Goal: Task Accomplishment & Management: Manage account settings

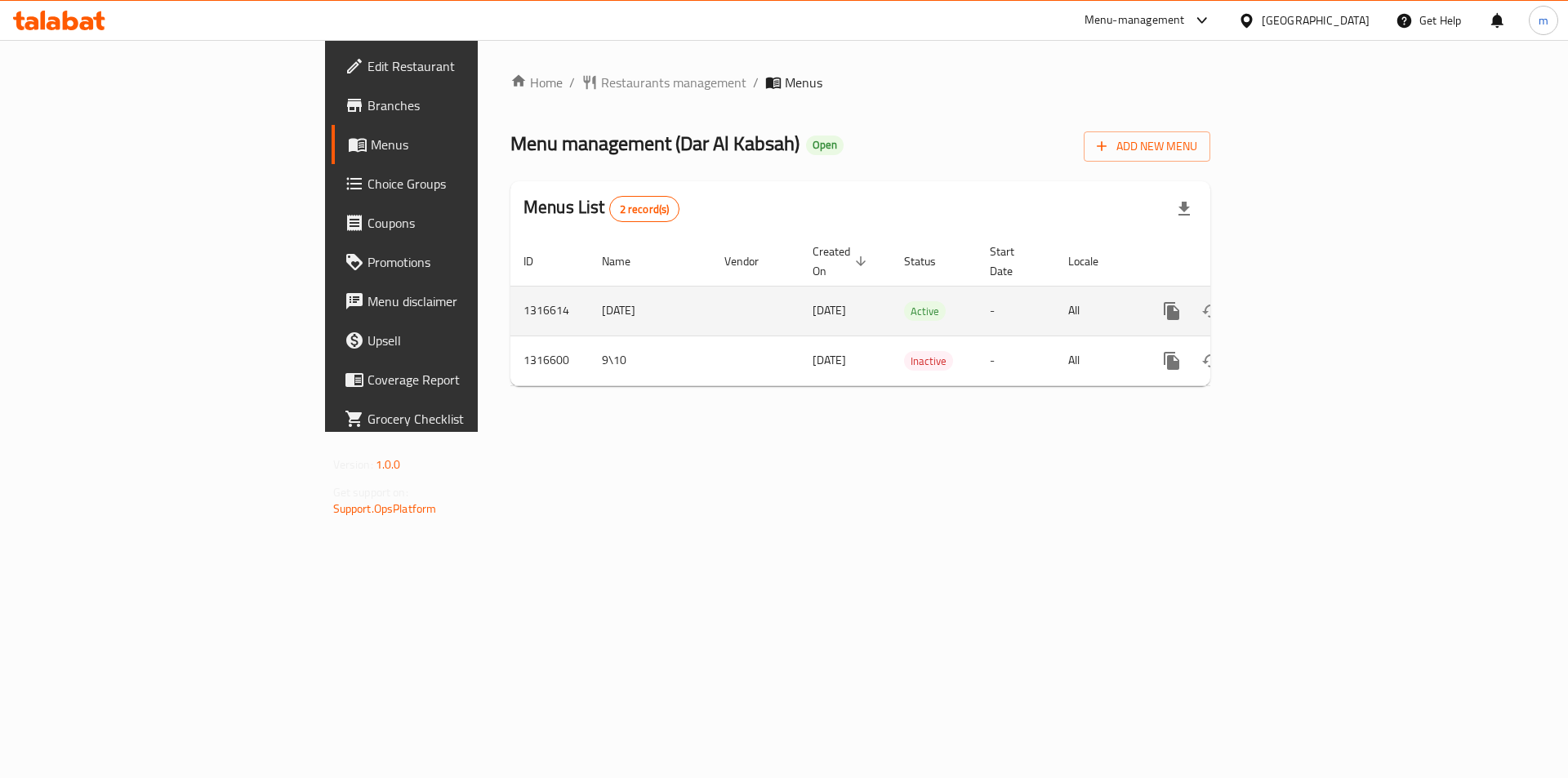
click at [1309, 291] on link "enhanced table" at bounding box center [1290, 311] width 39 height 39
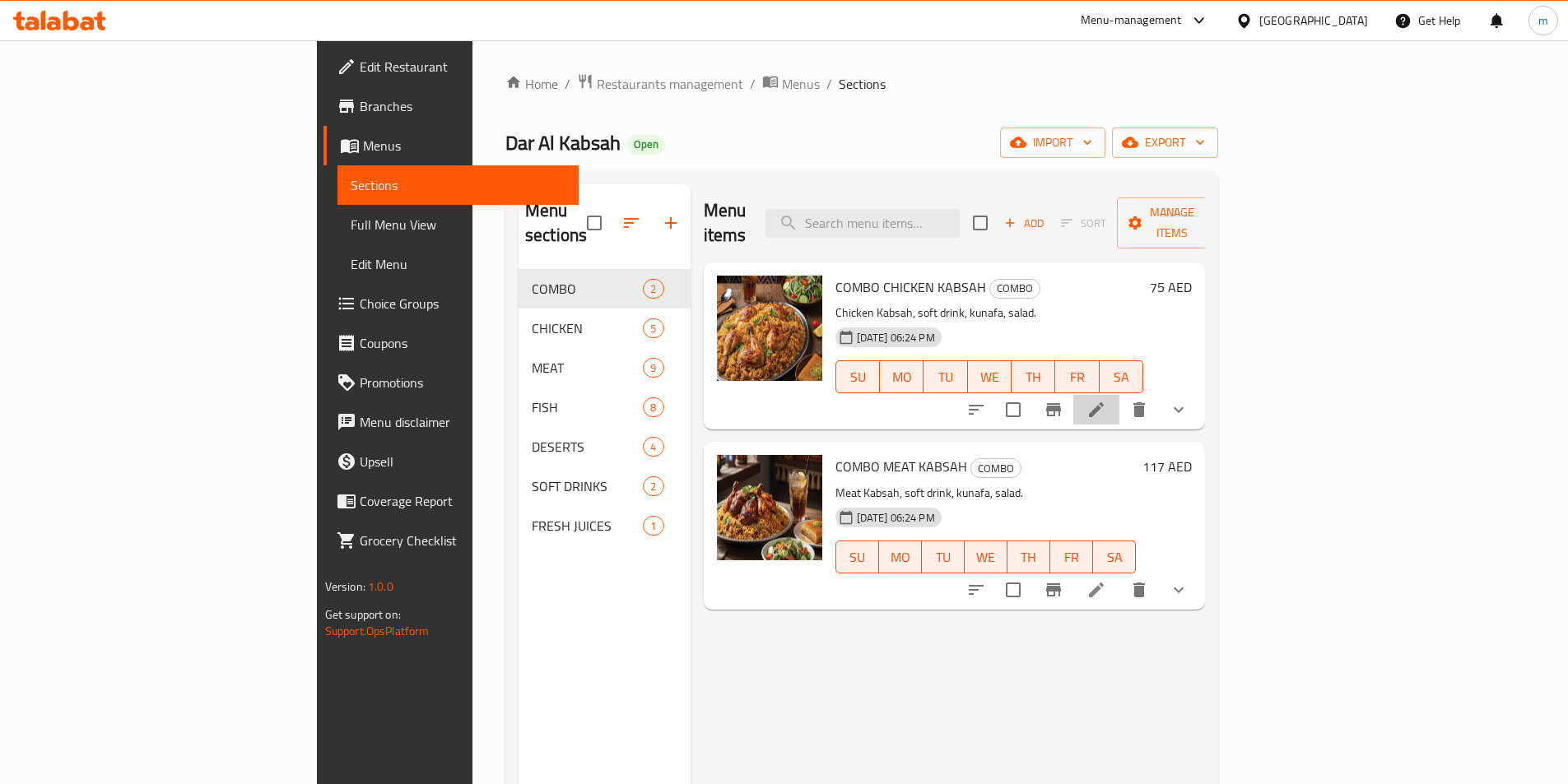
click at [1120, 395] on li at bounding box center [1096, 410] width 46 height 30
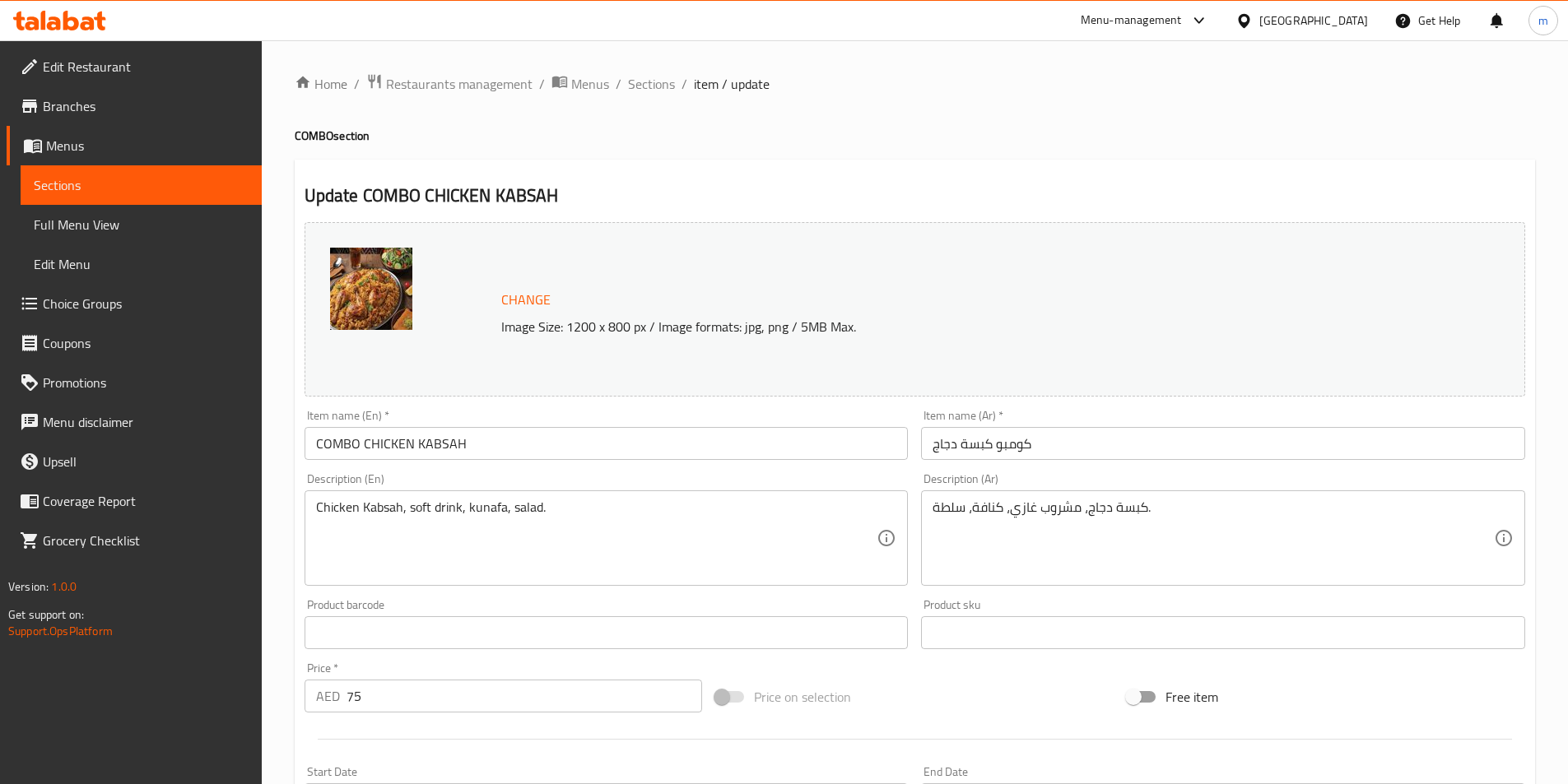
scroll to position [429, 0]
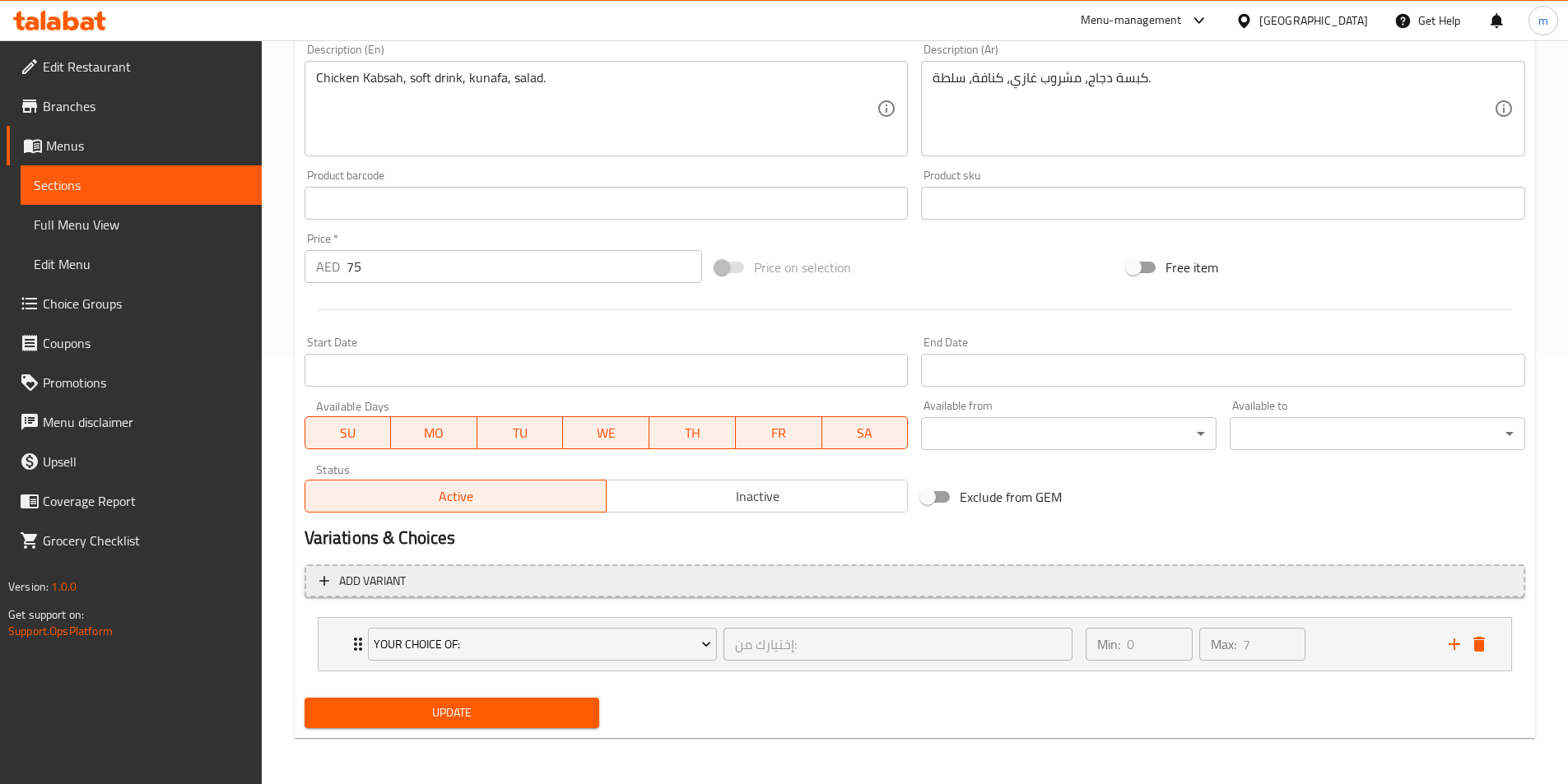
click at [481, 574] on span "Add variant" at bounding box center [915, 581] width 1192 height 21
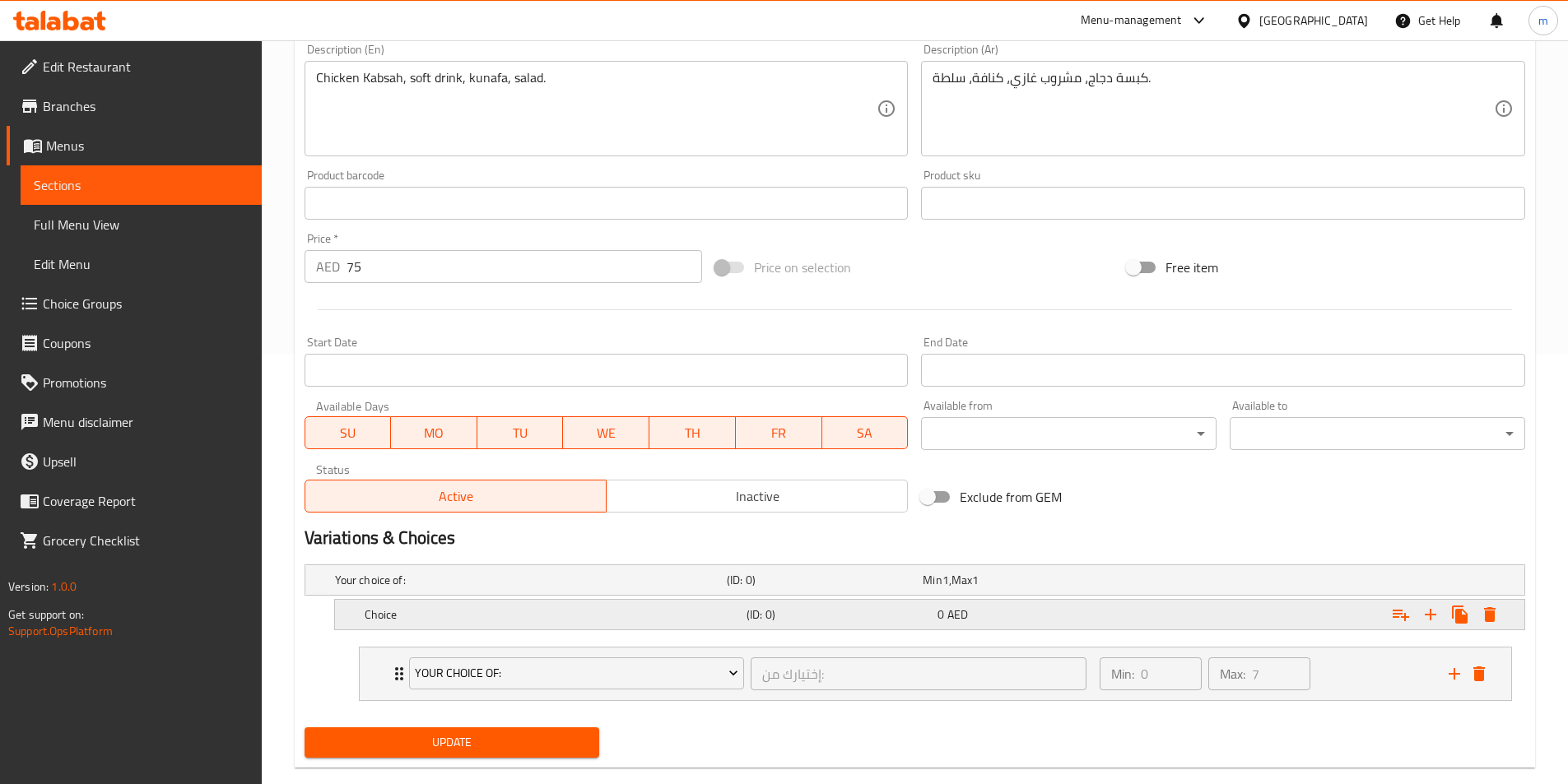
click at [637, 616] on h5 "Choice" at bounding box center [553, 614] width 376 height 16
click at [693, 614] on h5 "Choice" at bounding box center [553, 614] width 376 height 16
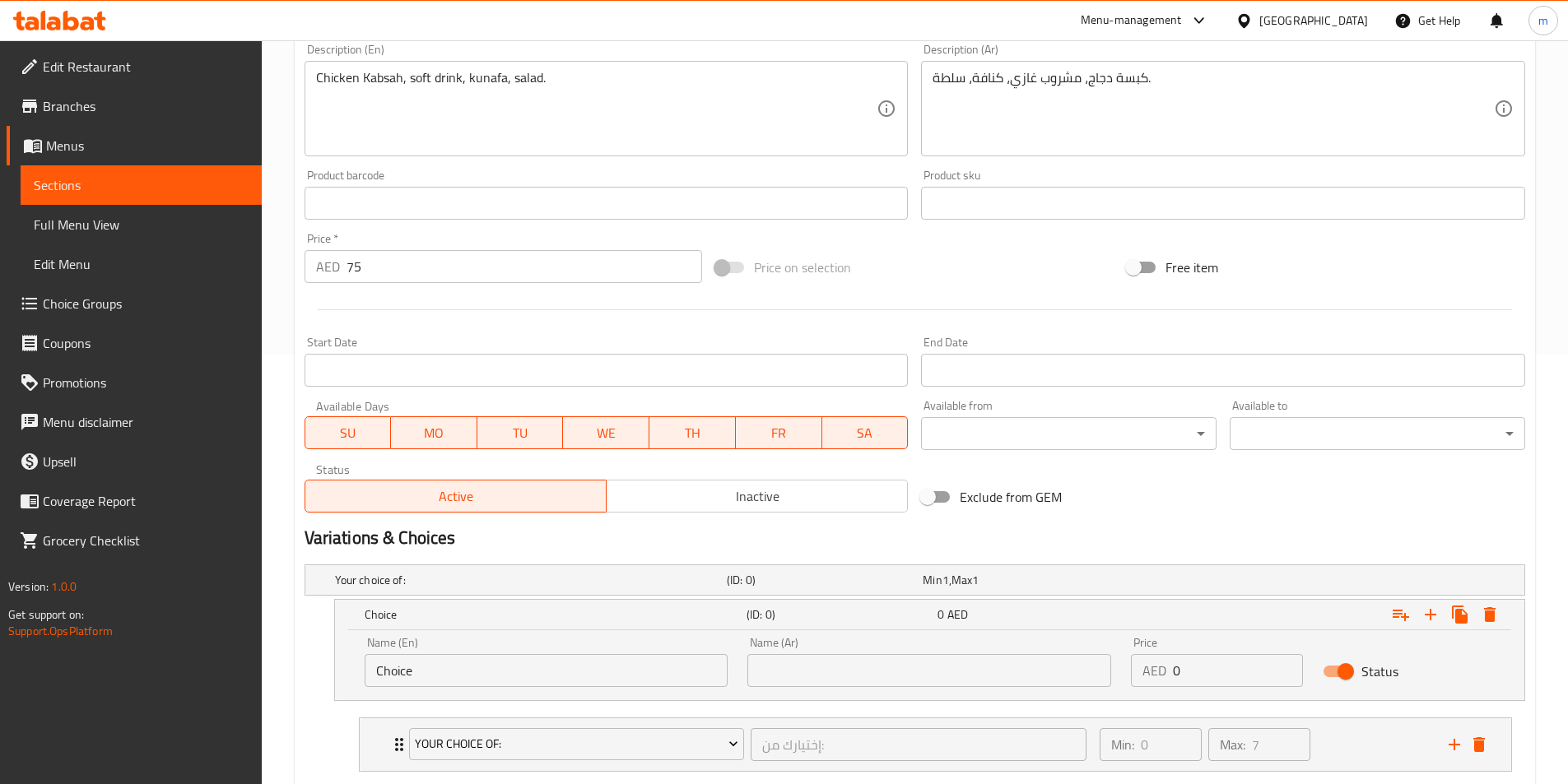
scroll to position [512, 0]
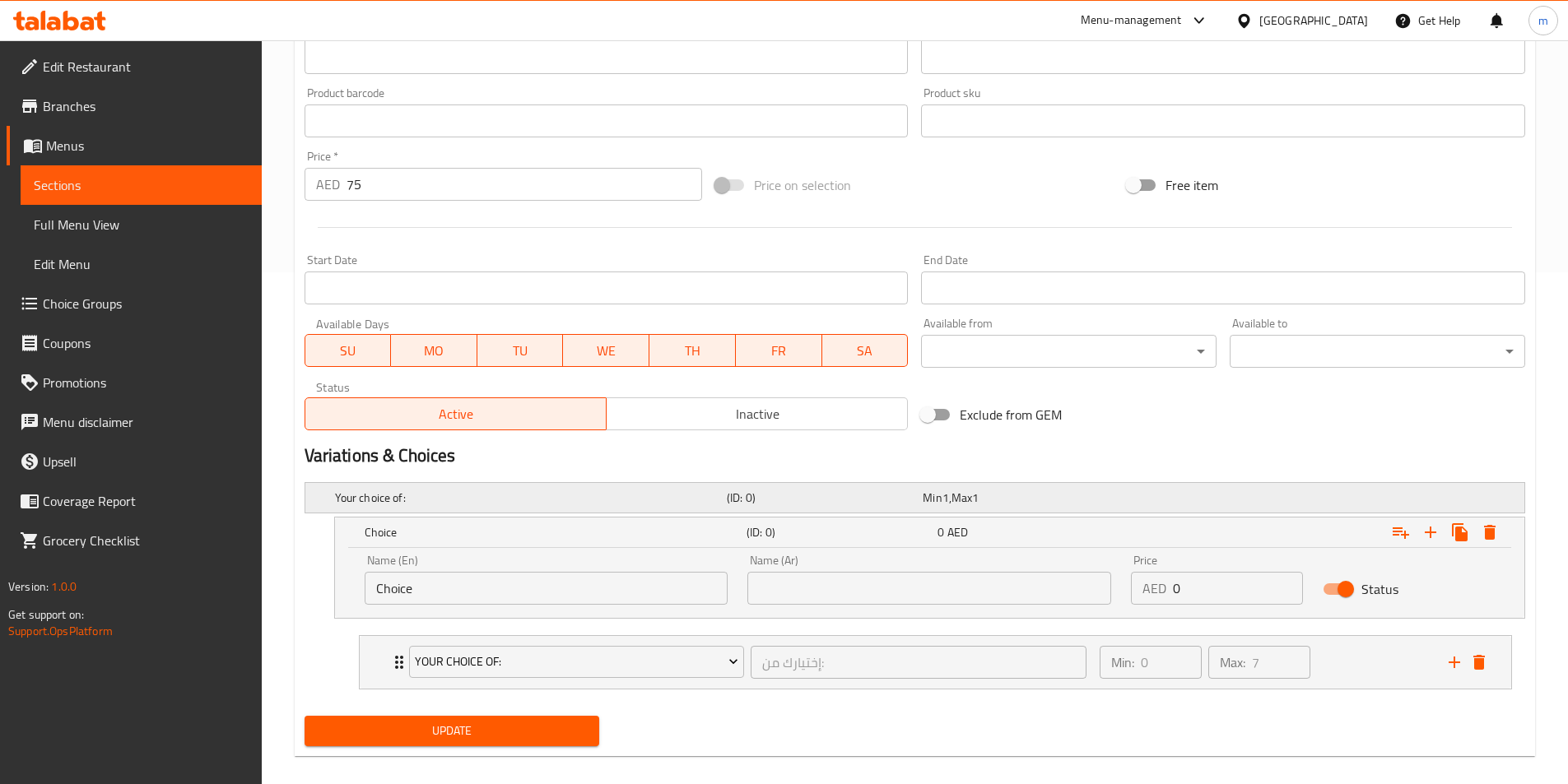
click at [673, 507] on div "Your choice of:" at bounding box center [527, 498] width 392 height 23
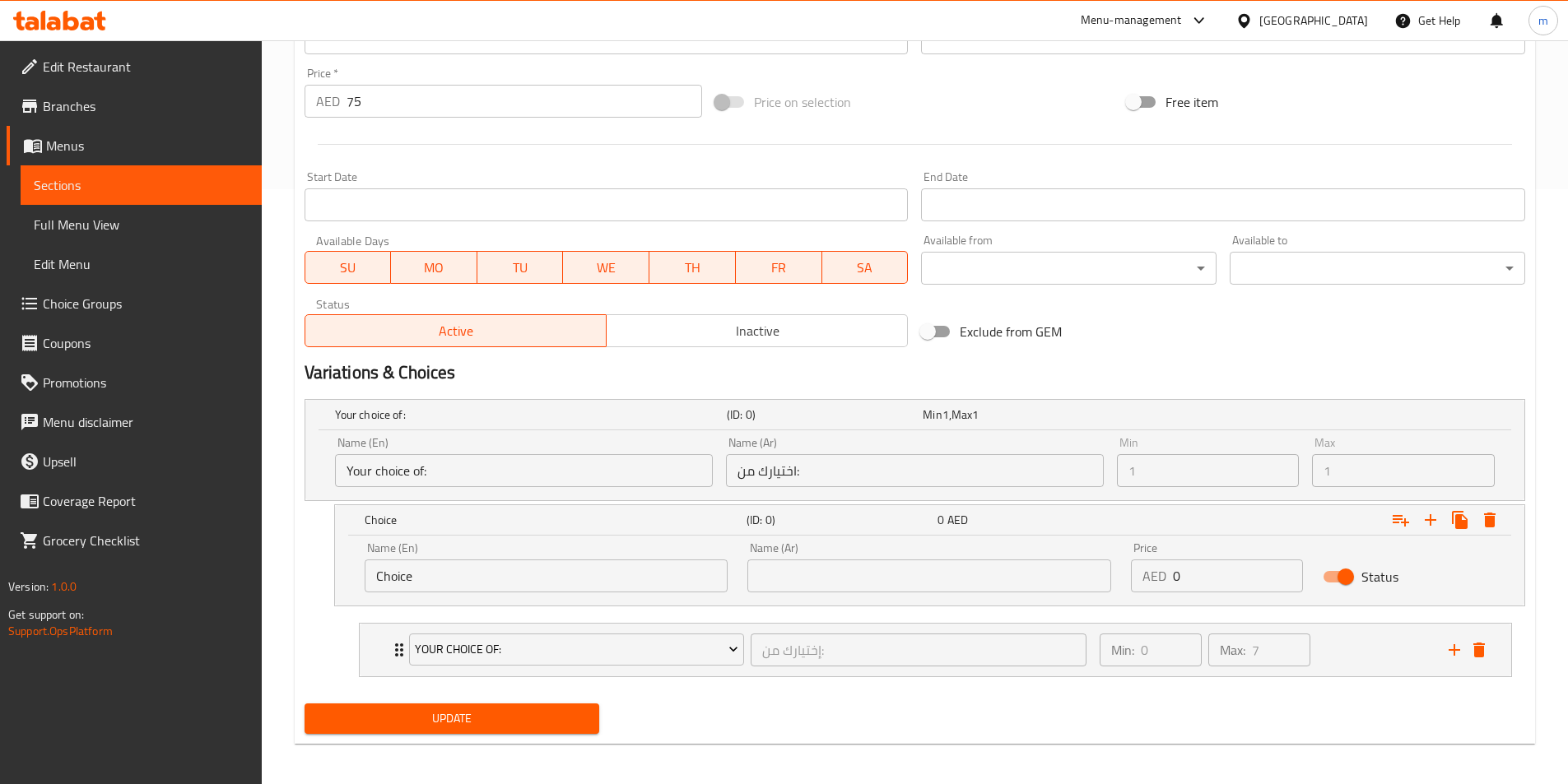
scroll to position [601, 0]
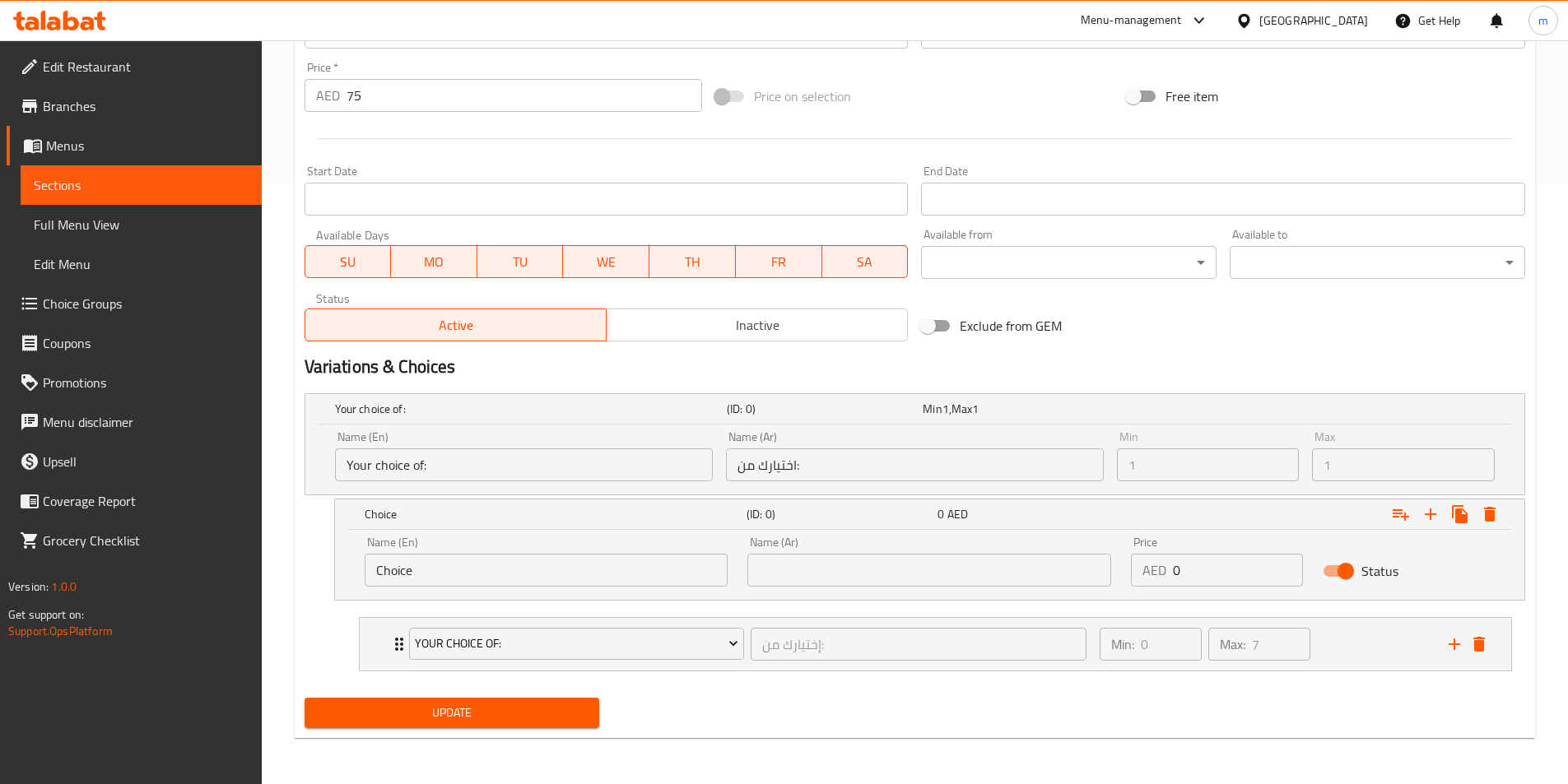
click at [595, 575] on input "Choice" at bounding box center [546, 570] width 364 height 33
click at [1430, 517] on icon "Expand" at bounding box center [1431, 515] width 20 height 20
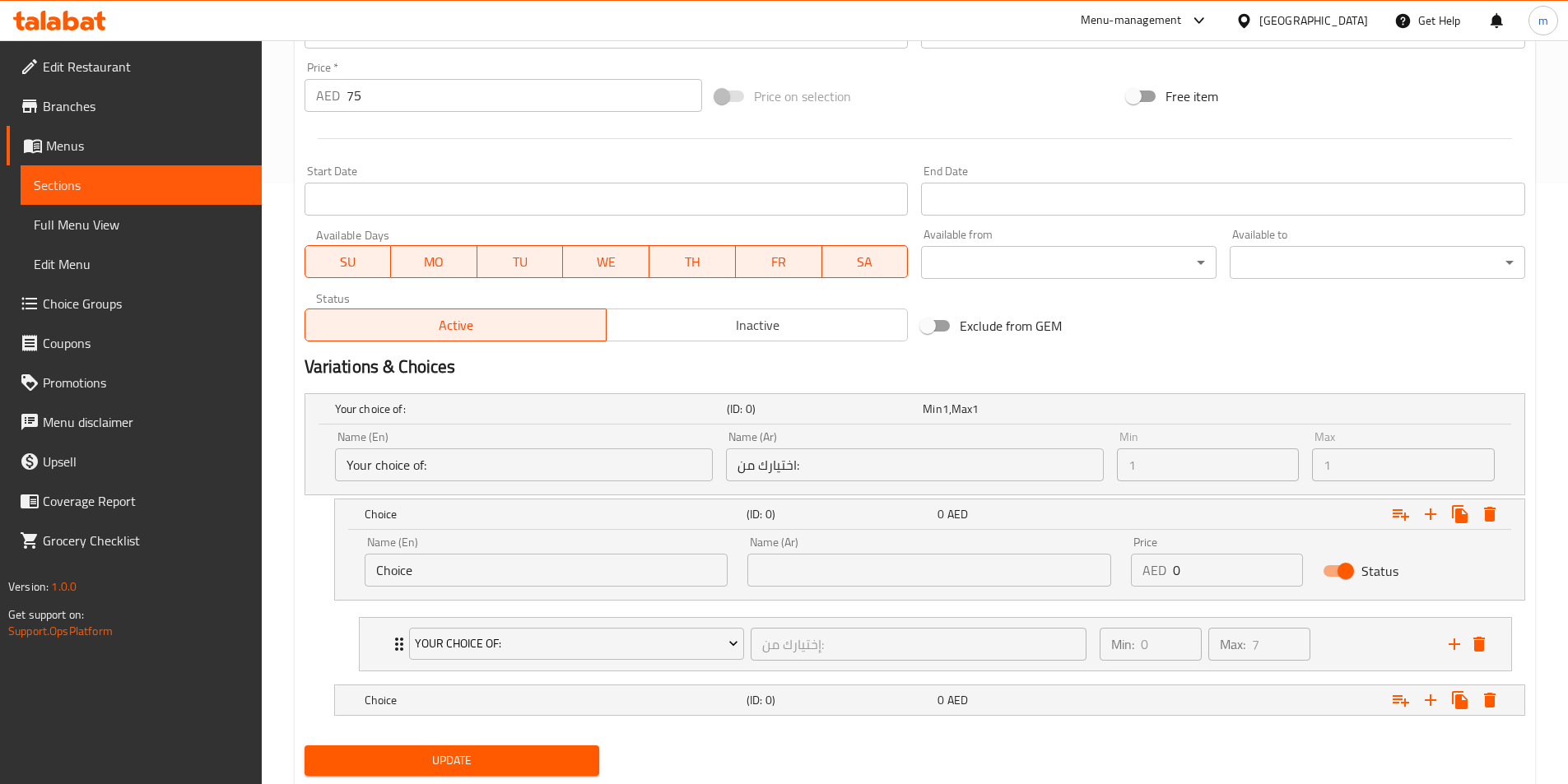
scroll to position [648, 0]
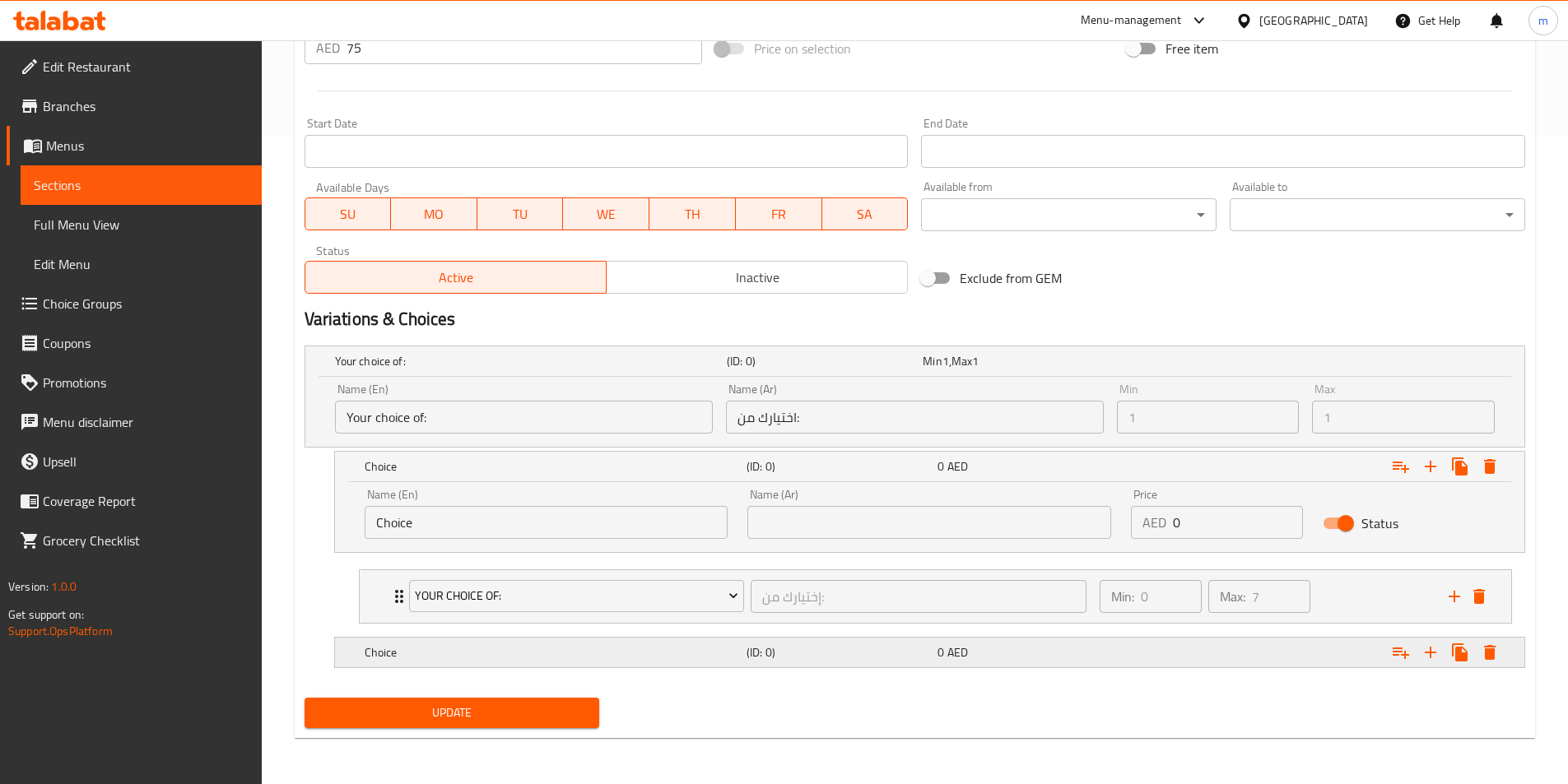
click at [1112, 645] on div "0 AED" at bounding box center [1030, 652] width 184 height 16
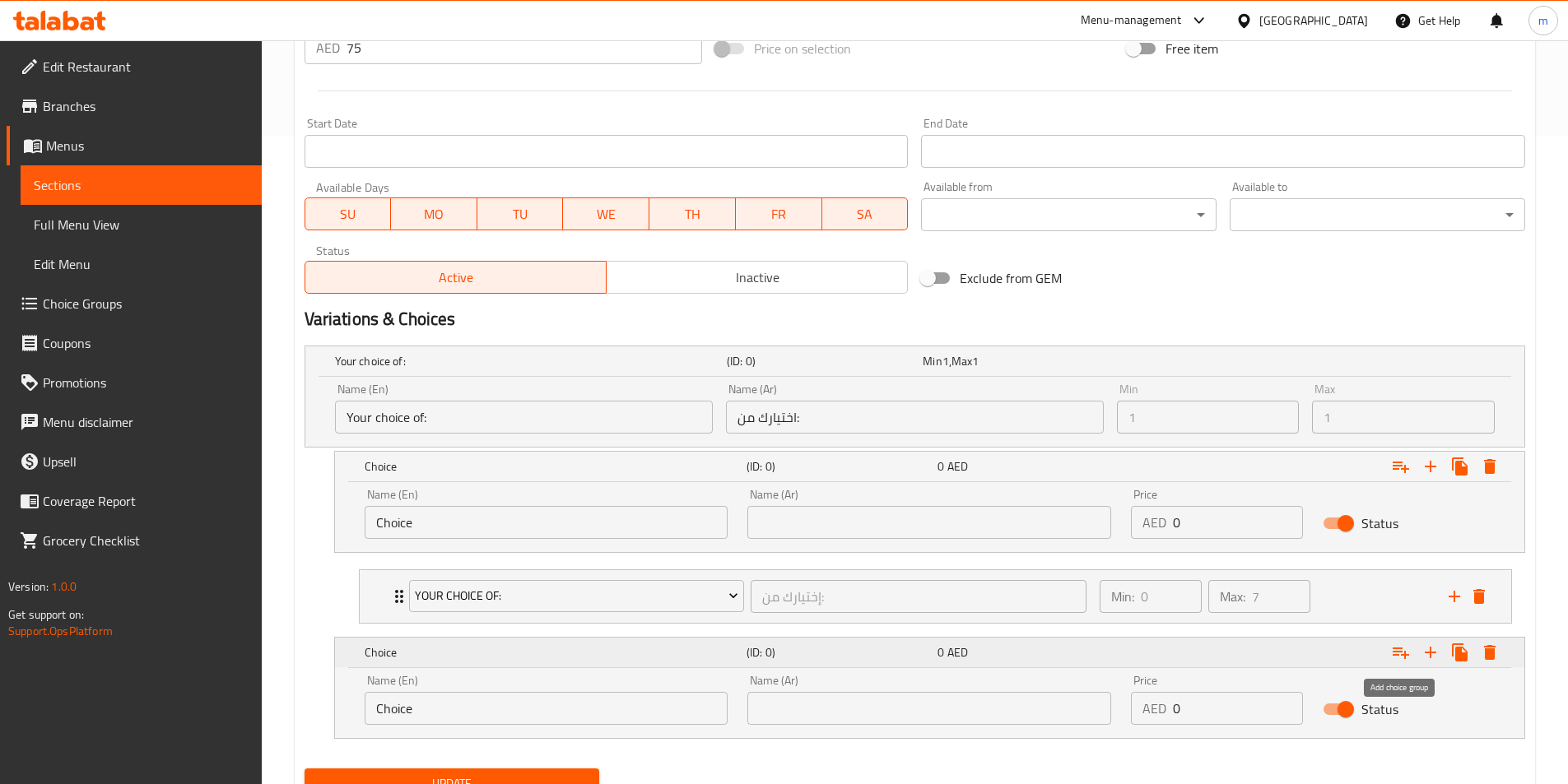
click at [1399, 648] on icon "Expand" at bounding box center [1401, 653] width 16 height 12
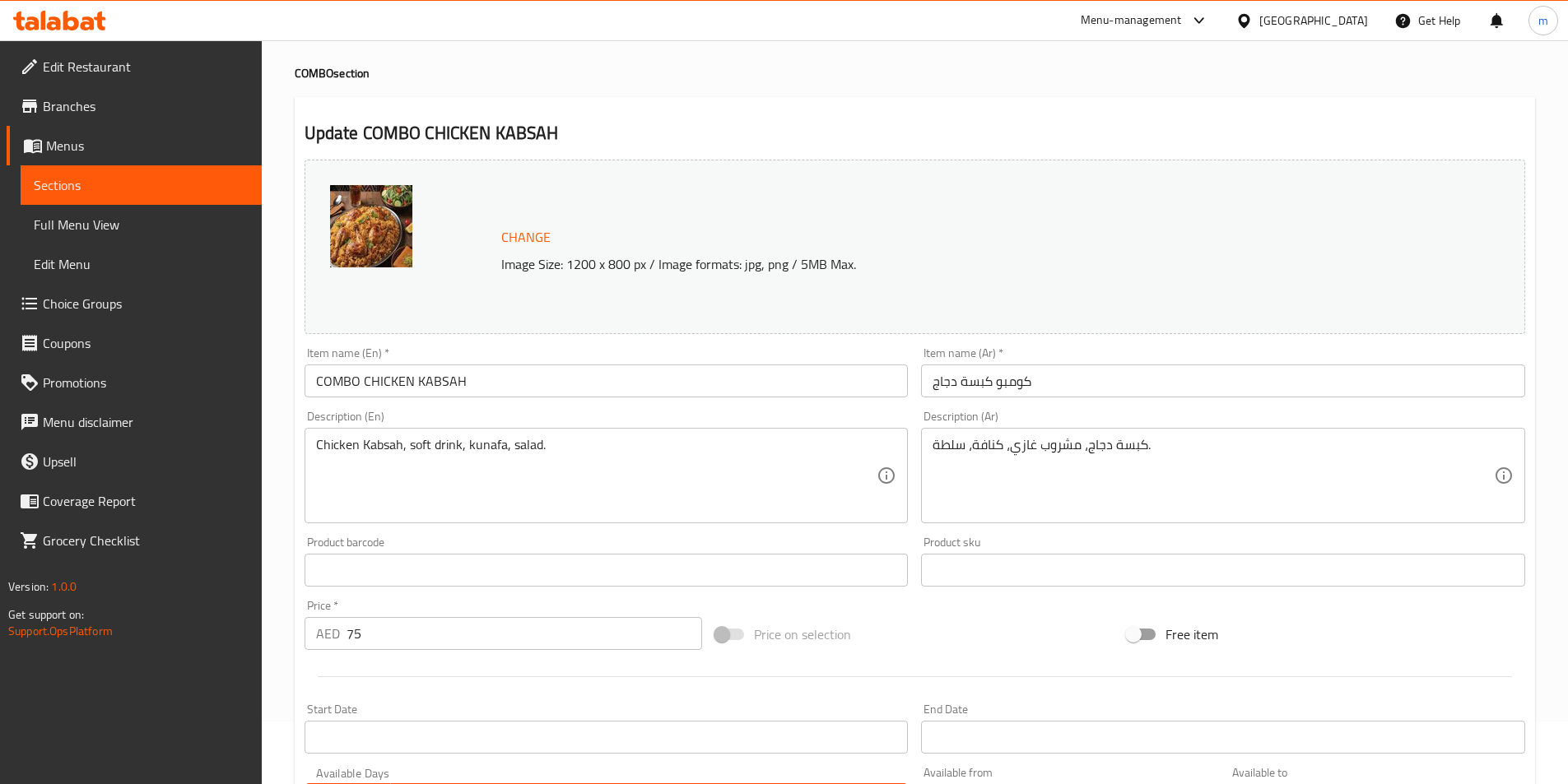
scroll to position [0, 0]
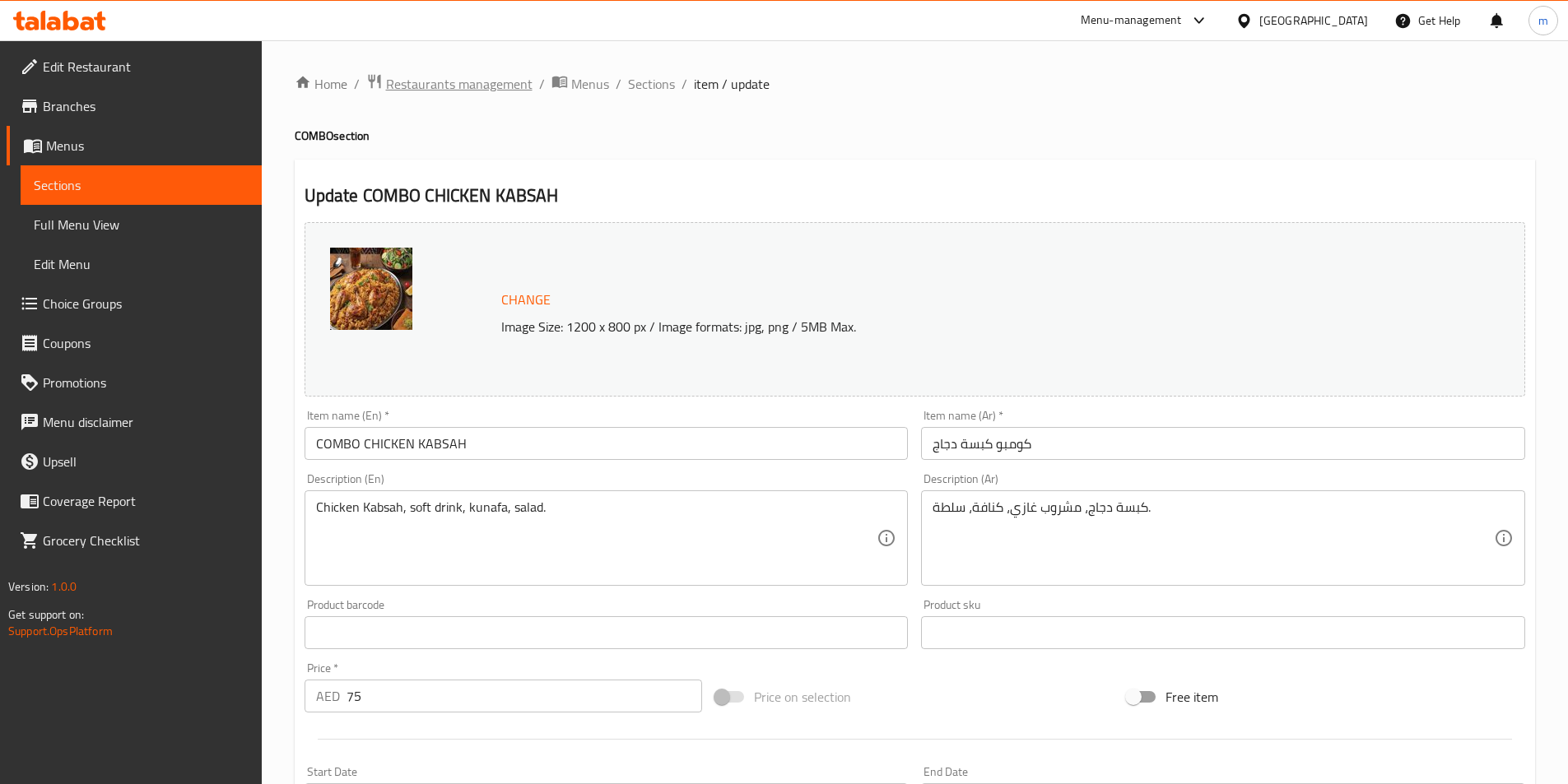
click at [438, 81] on span "Restaurants management" at bounding box center [459, 84] width 146 height 20
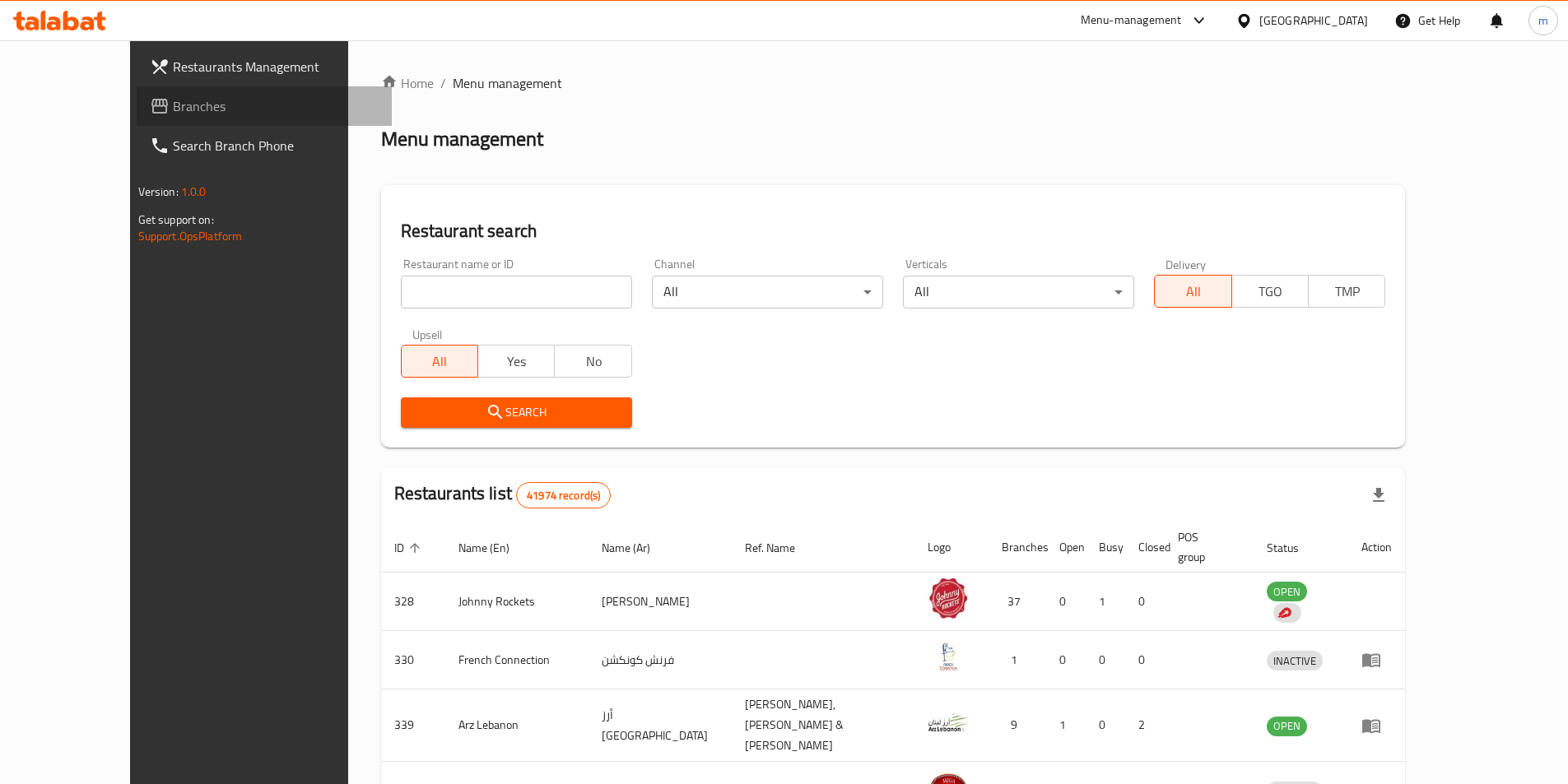
click at [137, 91] on link "Branches" at bounding box center [264, 106] width 255 height 40
